Goal: Transaction & Acquisition: Purchase product/service

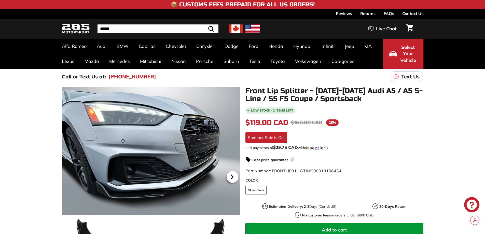
click at [232, 175] on icon at bounding box center [232, 177] width 12 height 12
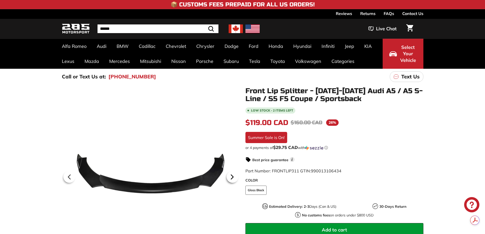
click at [232, 175] on icon at bounding box center [232, 177] width 12 height 12
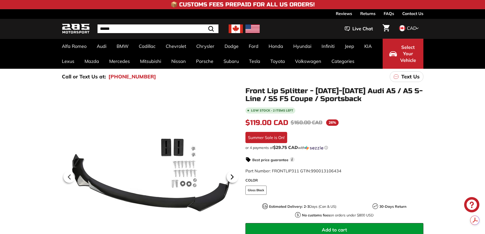
click at [232, 175] on icon at bounding box center [232, 177] width 12 height 12
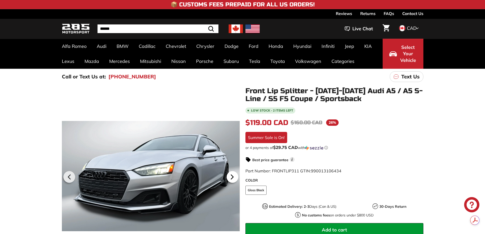
click at [232, 175] on icon at bounding box center [232, 177] width 12 height 12
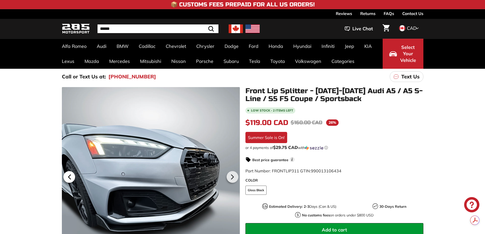
click at [66, 177] on icon at bounding box center [70, 177] width 12 height 12
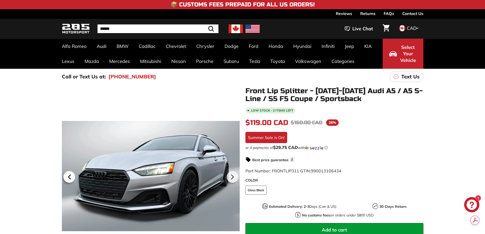
click at [66, 177] on icon at bounding box center [70, 177] width 12 height 12
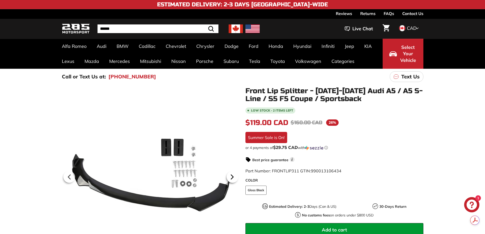
click at [229, 175] on icon at bounding box center [232, 177] width 12 height 12
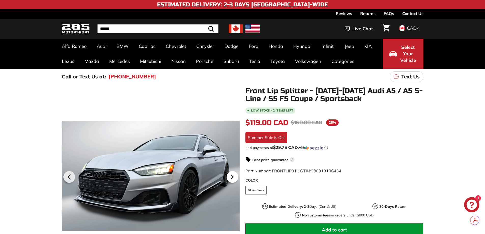
click at [229, 175] on icon at bounding box center [232, 177] width 12 height 12
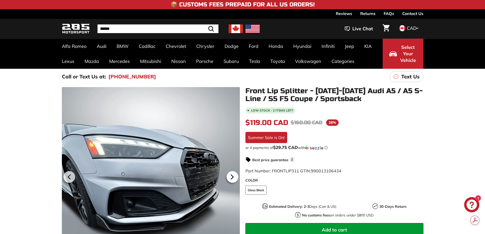
click at [229, 175] on icon at bounding box center [232, 177] width 12 height 12
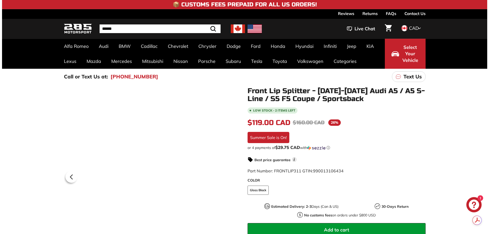
scroll to position [0, 12]
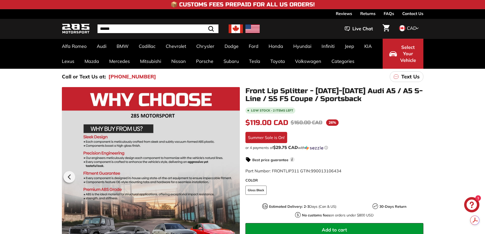
click at [229, 175] on div at bounding box center [151, 176] width 178 height 178
